Goal: Information Seeking & Learning: Learn about a topic

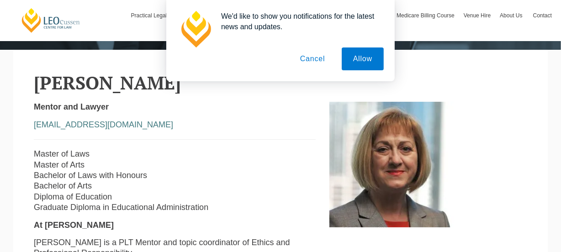
click at [316, 62] on button "Cancel" at bounding box center [313, 58] width 48 height 23
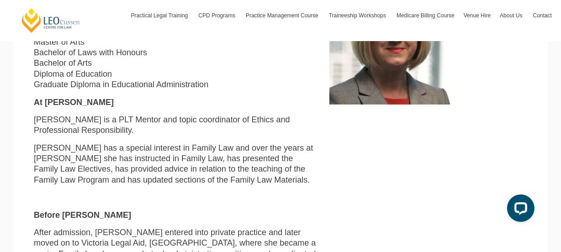
scroll to position [312, 0]
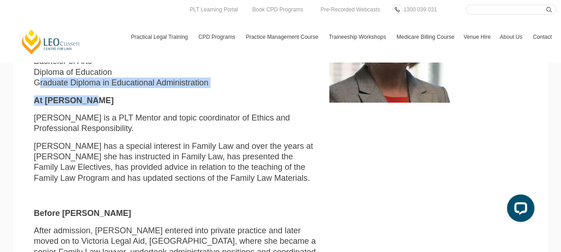
drag, startPoint x: 33, startPoint y: 86, endPoint x: 156, endPoint y: 103, distance: 124.0
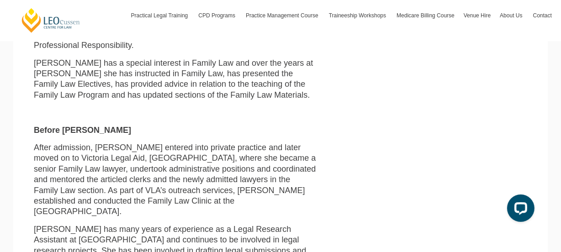
drag, startPoint x: 41, startPoint y: 122, endPoint x: 123, endPoint y: 137, distance: 83.6
click at [65, 128] on div "Mentor and Lawyer [EMAIL_ADDRESS][DOMAIN_NAME] Master of Laws Master of Arts Ba…" at bounding box center [174, 226] width 295 height 665
drag, startPoint x: 123, startPoint y: 137, endPoint x: 84, endPoint y: 154, distance: 42.1
click at [129, 141] on div "Mentor and Lawyer [EMAIL_ADDRESS][DOMAIN_NAME] Master of Laws Master of Arts Ba…" at bounding box center [174, 226] width 295 height 665
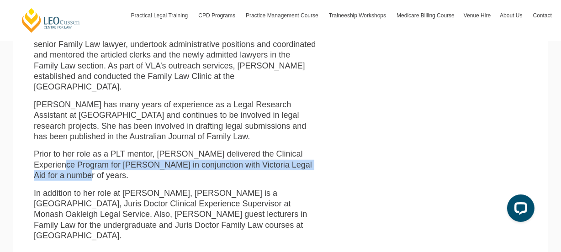
drag, startPoint x: 55, startPoint y: 154, endPoint x: 163, endPoint y: 165, distance: 108.8
click at [163, 165] on p "Prior to her role as a PLT mentor, [PERSON_NAME] delivered the Clinical Experie…" at bounding box center [175, 165] width 282 height 32
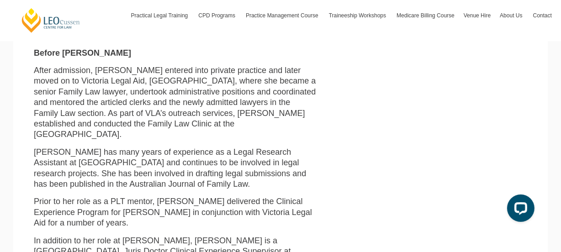
scroll to position [395, 0]
